Goal: Find specific page/section: Find specific page/section

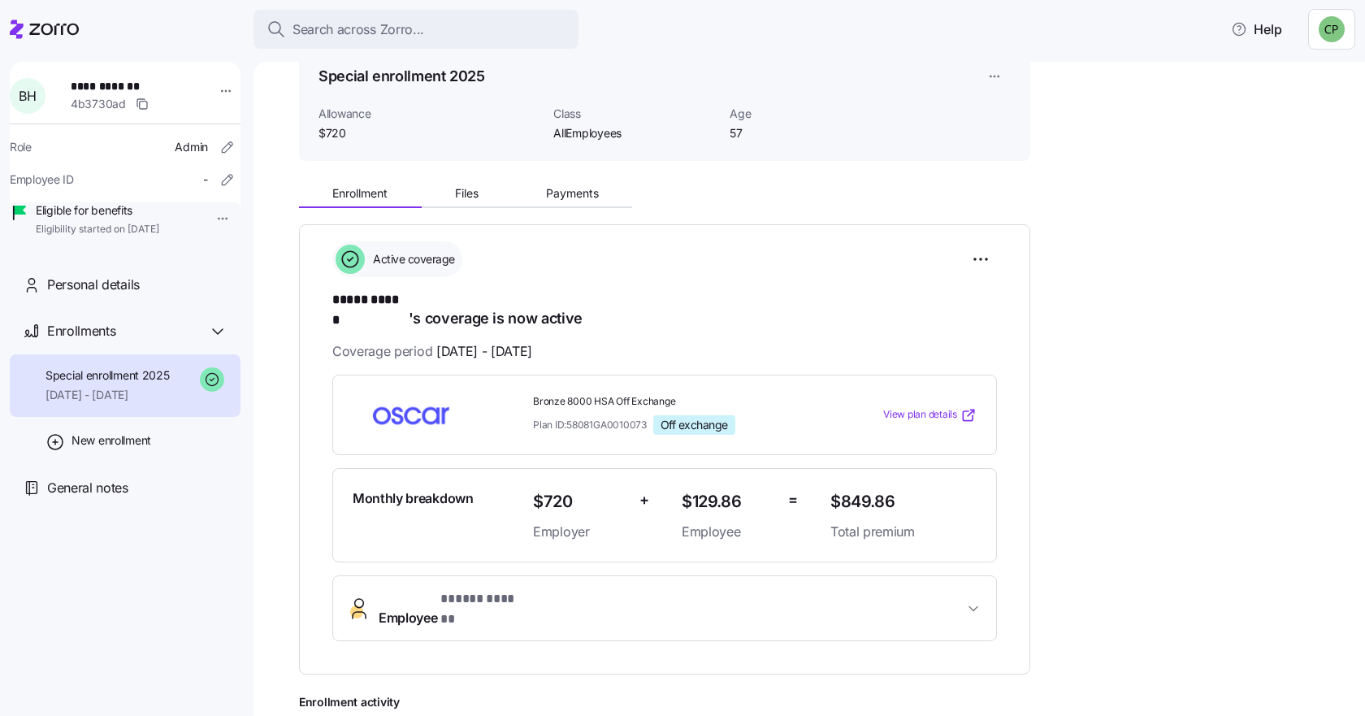
scroll to position [59, 0]
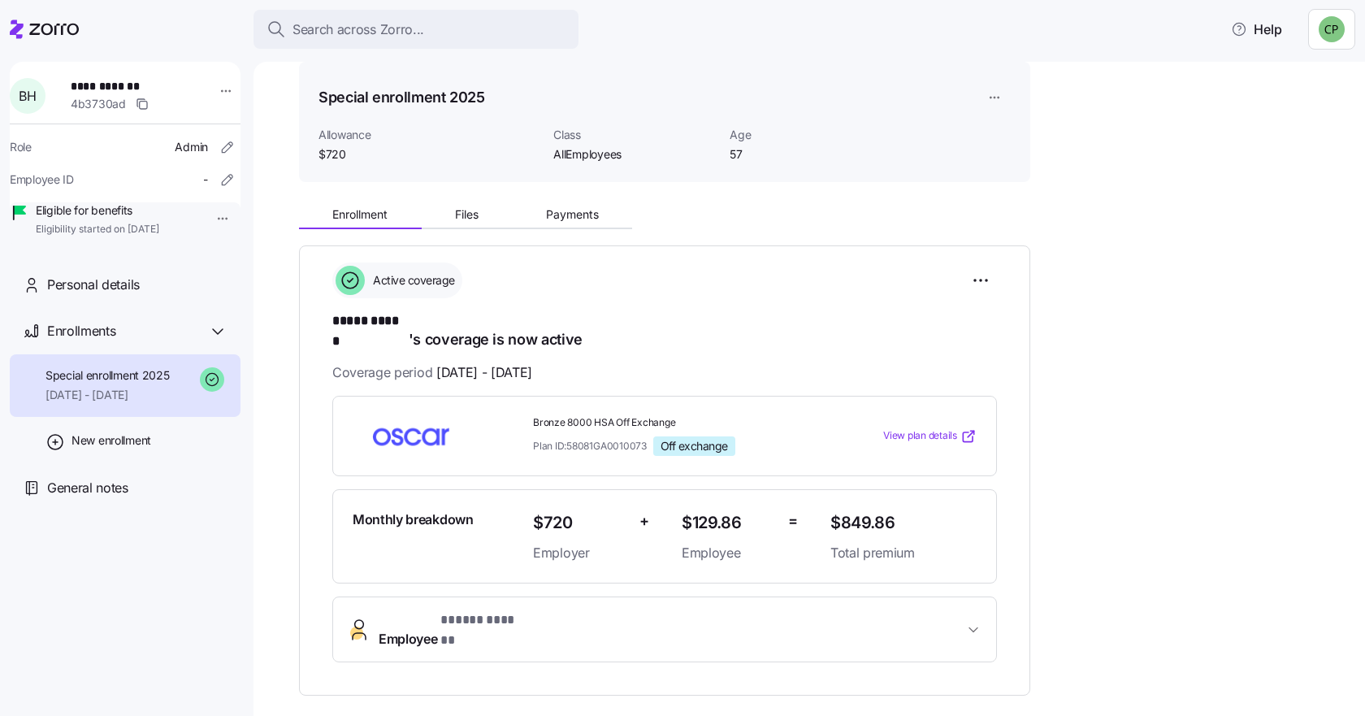
click at [36, 26] on icon at bounding box center [44, 28] width 69 height 19
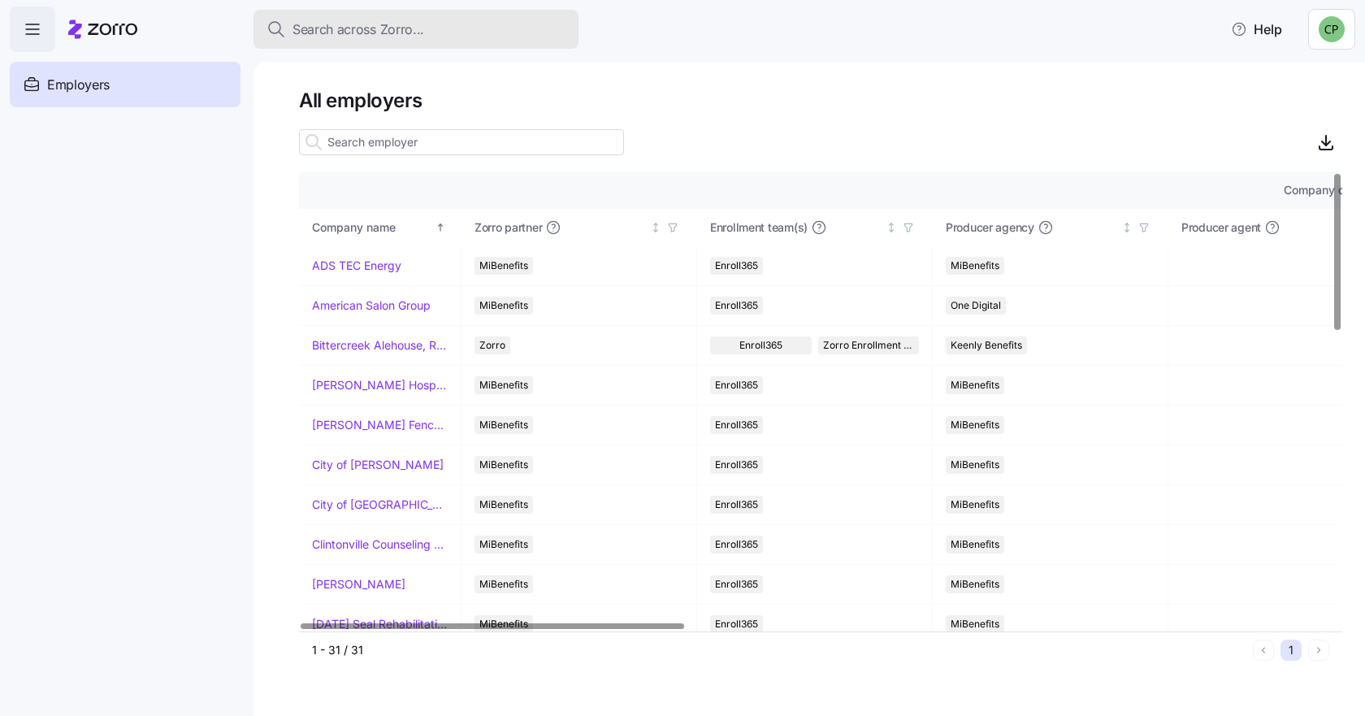
click at [321, 32] on span "Search across Zorro..." at bounding box center [358, 29] width 132 height 20
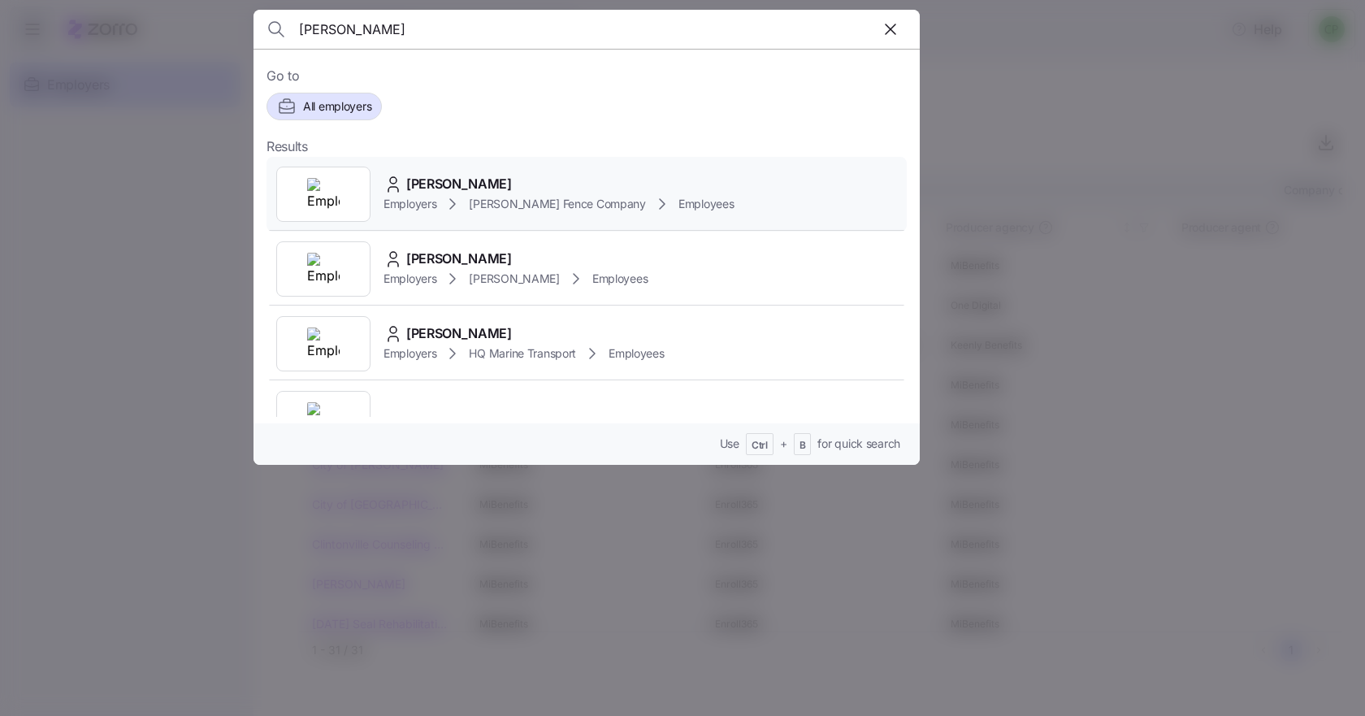
type input "[PERSON_NAME]"
click at [404, 192] on div "[PERSON_NAME]" at bounding box center [558, 184] width 350 height 20
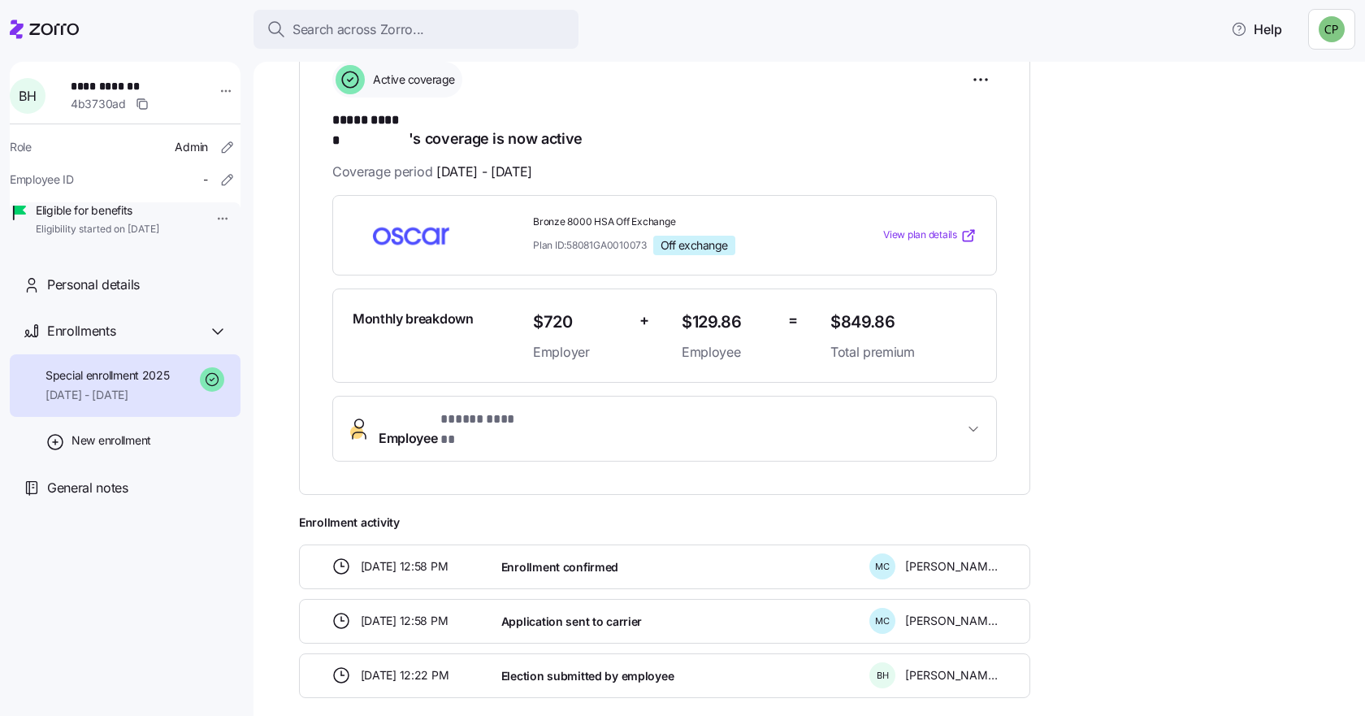
scroll to position [256, 0]
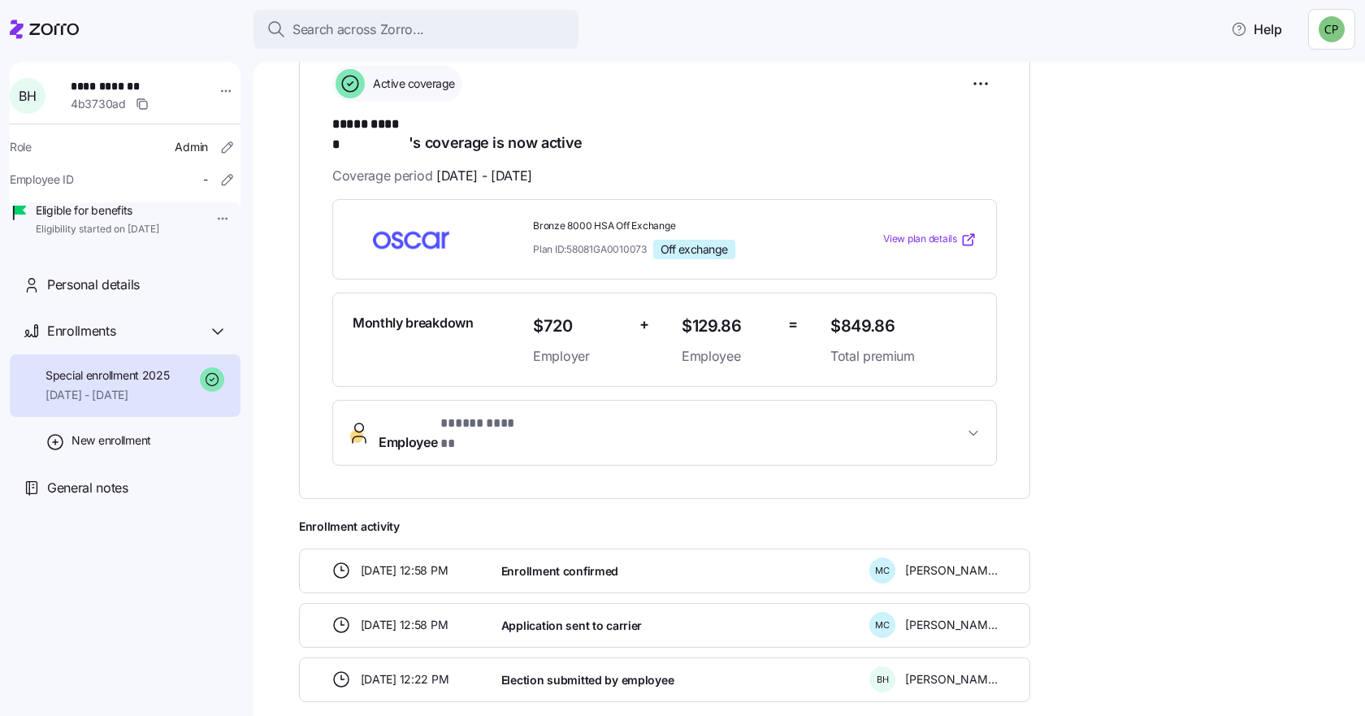
click at [420, 414] on span "Employee * ***** ****** *" at bounding box center [451, 433] width 145 height 39
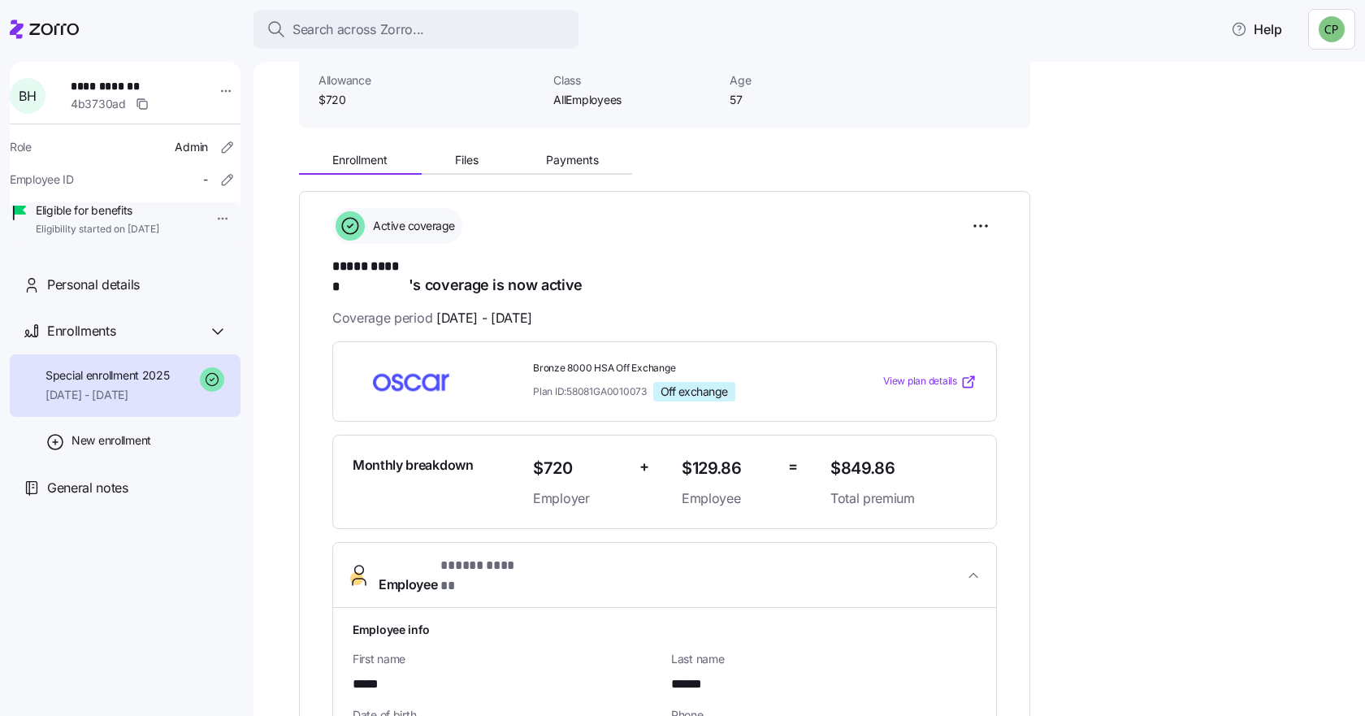
scroll to position [97, 0]
